Goal: Navigation & Orientation: Find specific page/section

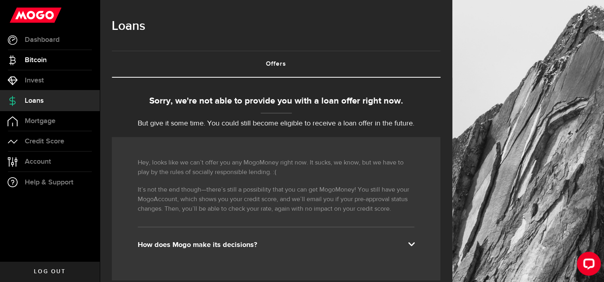
click at [40, 65] on link "Bitcoin" at bounding box center [50, 60] width 100 height 20
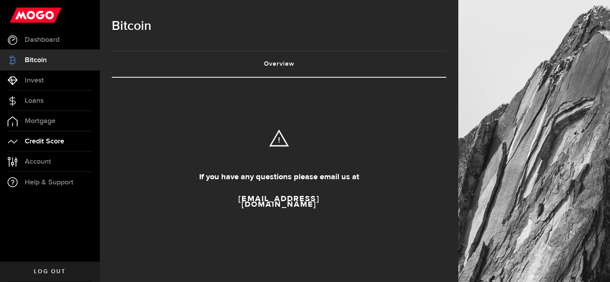
click at [47, 143] on span "Credit Score" at bounding box center [44, 141] width 39 height 7
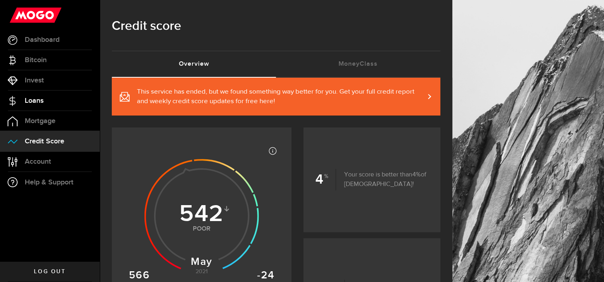
click at [38, 105] on span "Loans" at bounding box center [34, 100] width 19 height 7
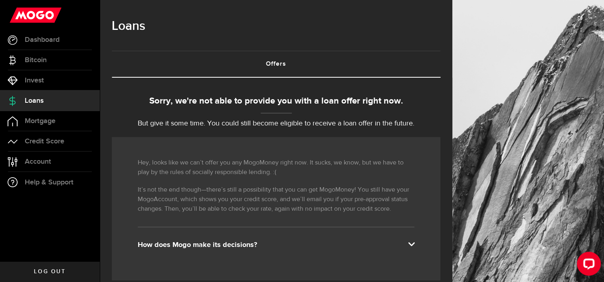
click at [162, 98] on div "Sorry, we're not able to provide you with a loan offer right now." at bounding box center [276, 101] width 328 height 13
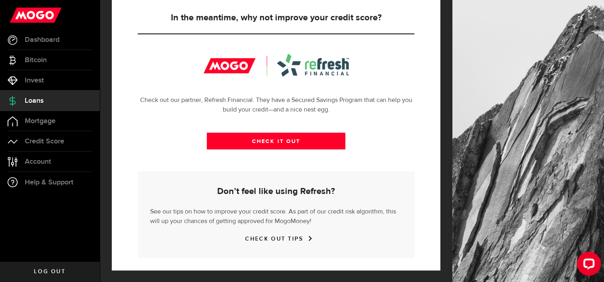
scroll to position [294, 0]
click at [45, 44] on link "Dashboard" at bounding box center [50, 40] width 100 height 20
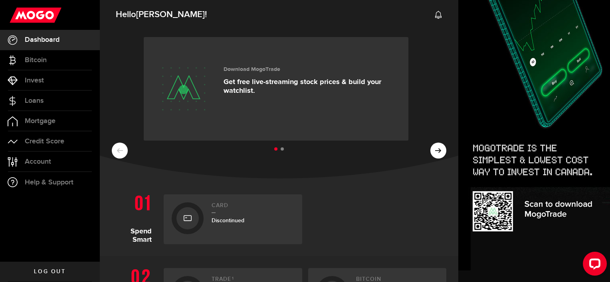
click at [303, 168] on div "Download MogoTrade Get free live-streaming stock prices & build your watchlist.…" at bounding box center [279, 103] width 358 height 152
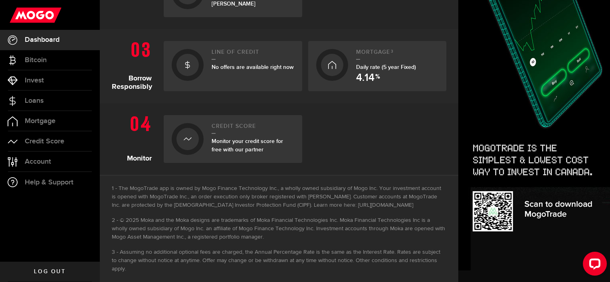
scroll to position [361, 0]
